Goal: Task Accomplishment & Management: Use online tool/utility

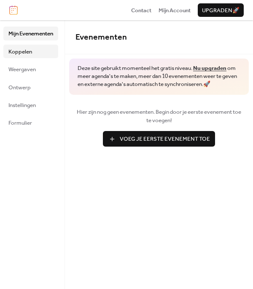
click at [35, 48] on link "Koppelen" at bounding box center [30, 51] width 55 height 13
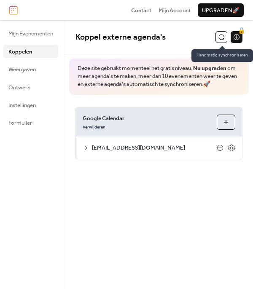
click at [219, 35] on button at bounding box center [221, 37] width 12 height 12
